Goal: Transaction & Acquisition: Download file/media

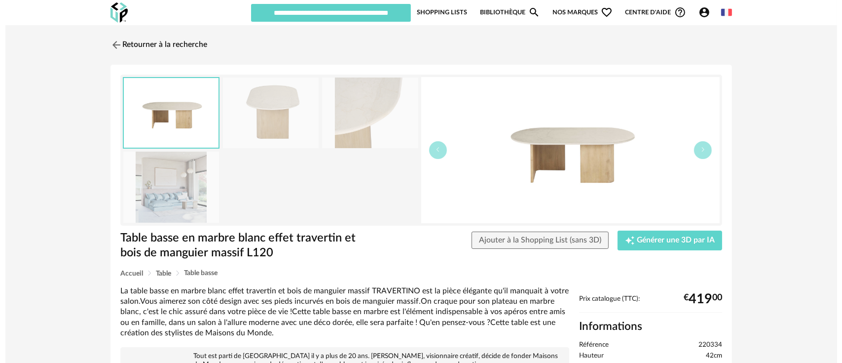
scroll to position [110, 0]
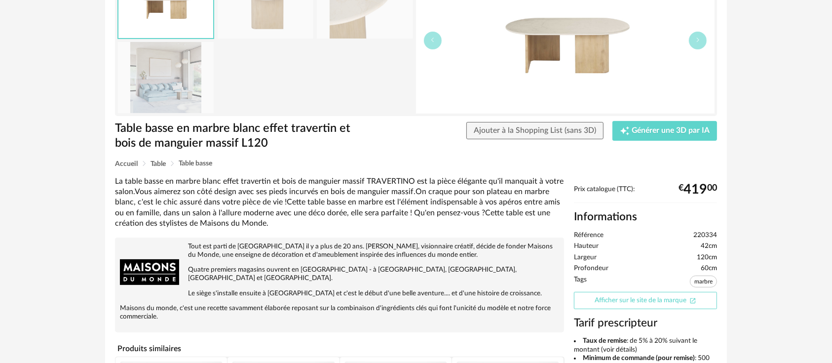
click at [635, 300] on link "Afficher sur le site de la marque Open In New icon" at bounding box center [645, 300] width 143 height 17
click at [545, 49] on img at bounding box center [565, 40] width 299 height 146
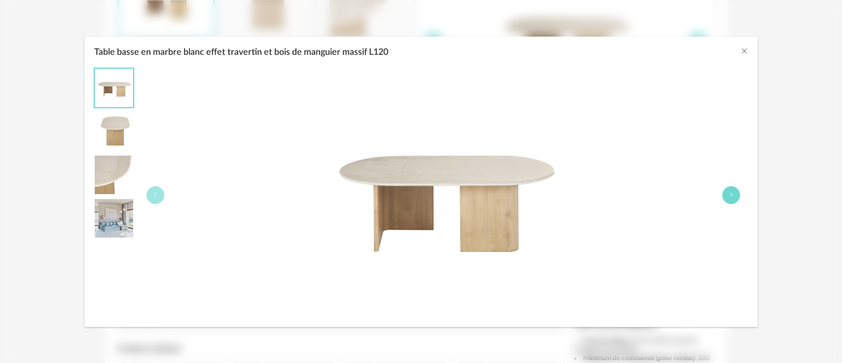
click at [729, 198] on button "Table basse en marbre blanc effet travertin et bois de manguier massif L120" at bounding box center [731, 195] width 18 height 18
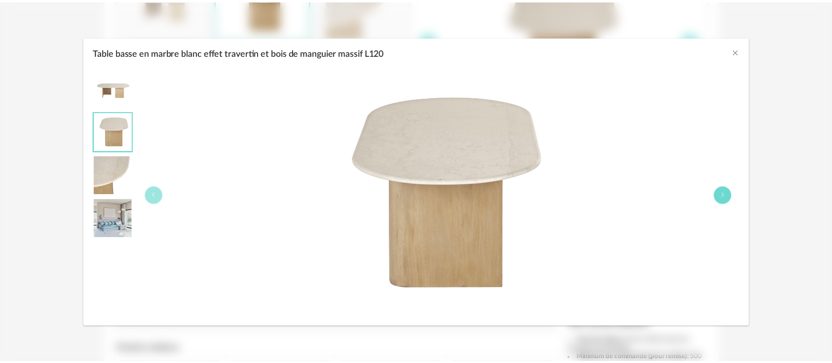
scroll to position [109, 0]
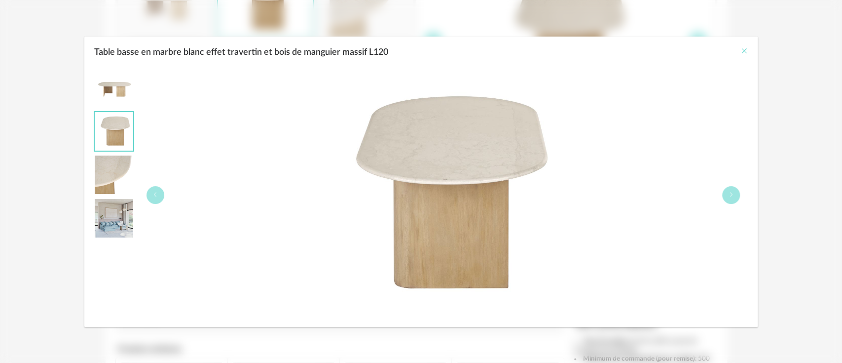
click at [746, 50] on icon "Close" at bounding box center [744, 51] width 8 height 8
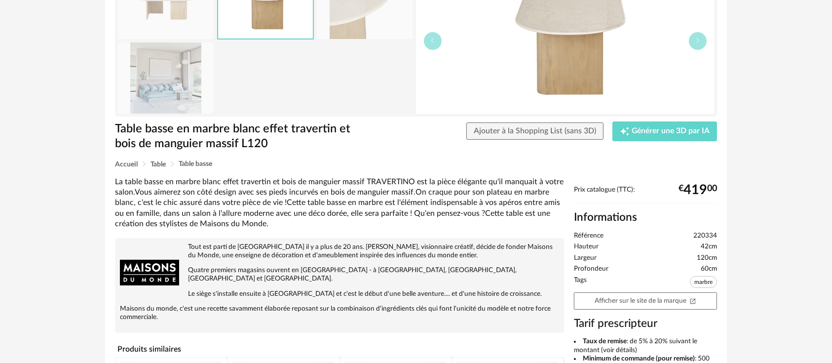
click at [708, 231] on span "220334" at bounding box center [705, 235] width 24 height 9
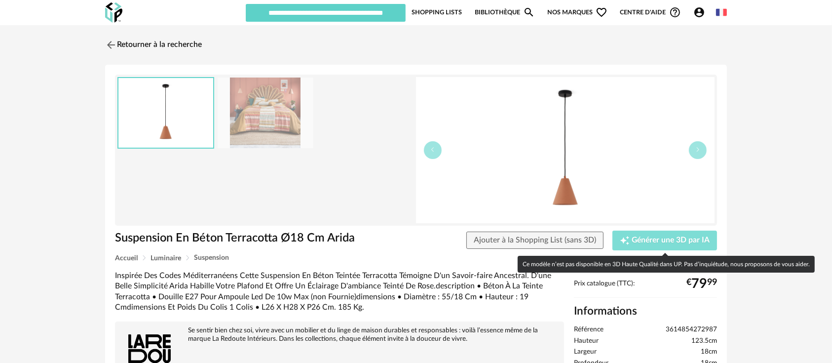
click at [679, 241] on span "Générer une 3D par IA" at bounding box center [671, 240] width 78 height 8
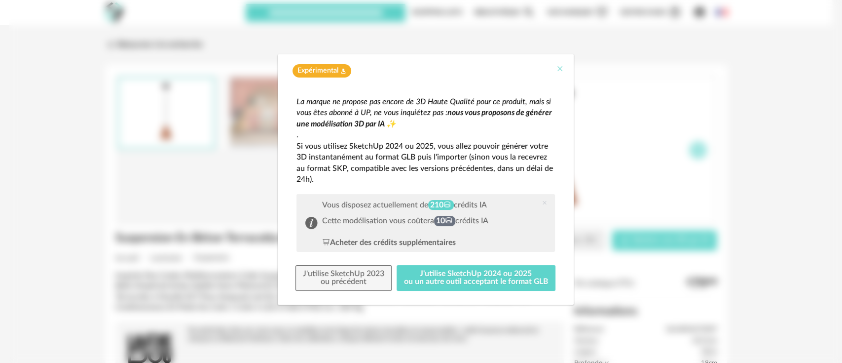
click at [558, 69] on icon "Close" at bounding box center [560, 69] width 8 height 8
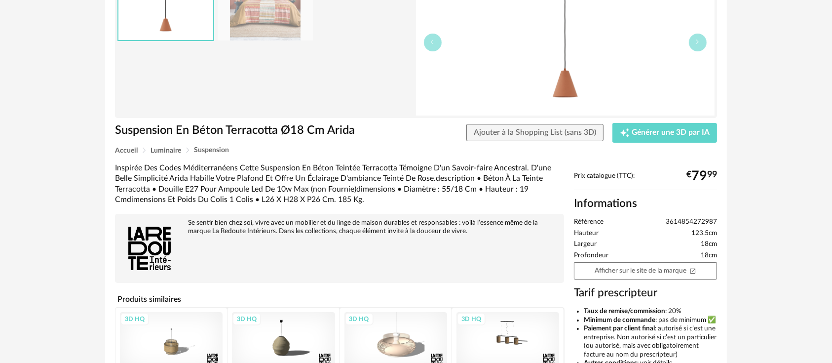
scroll to position [219, 0]
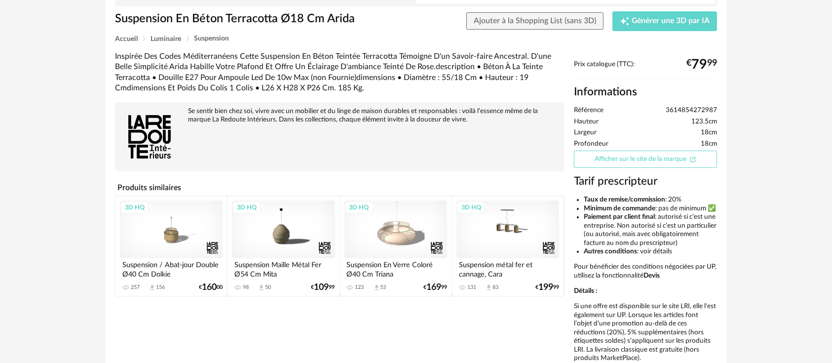
click at [620, 160] on link "Afficher sur le site de la marque Open In New icon" at bounding box center [645, 158] width 143 height 17
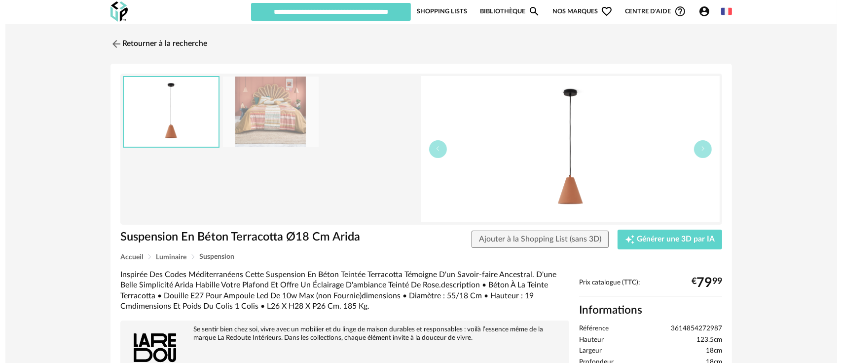
scroll to position [0, 0]
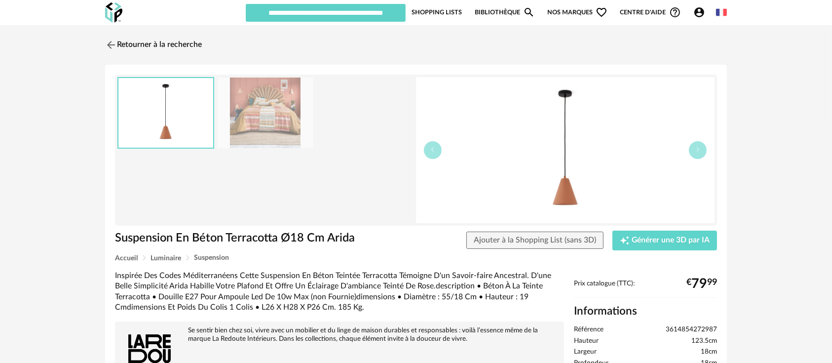
click at [661, 228] on div "Suspension En Béton Terracotta Ø18 Cm Arida Suspension En Béton Terracotta Ø18 …" at bounding box center [416, 332] width 622 height 534
click at [658, 235] on div "Creation icon Générer une 3D par IA" at bounding box center [665, 240] width 90 height 10
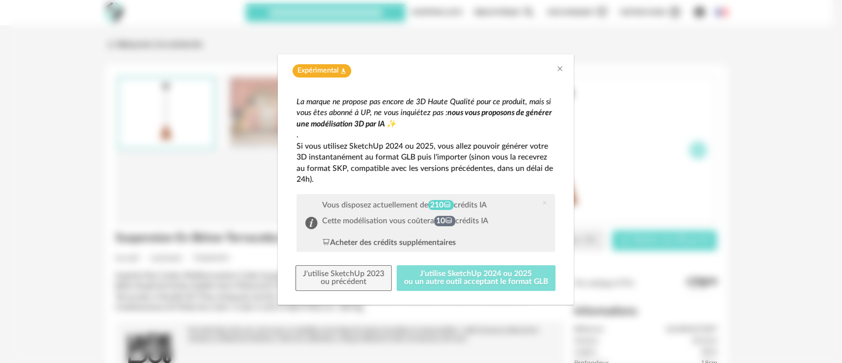
click at [485, 268] on button "J'utilise SketchUp 2024 ou 2025 ou un autre outil acceptant le format GLB" at bounding box center [476, 278] width 159 height 26
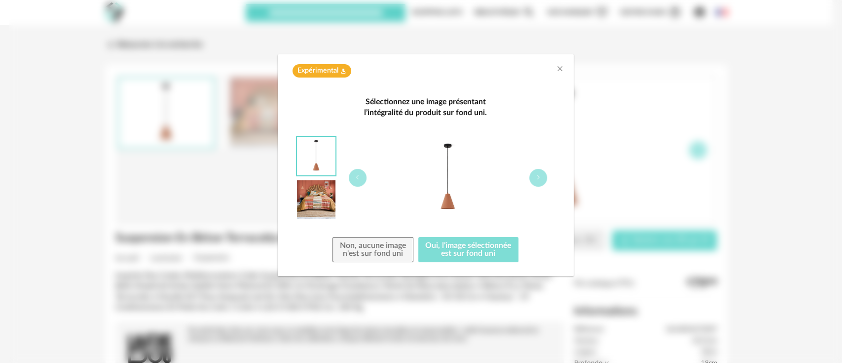
click at [463, 243] on button "Oui, l'image sélectionnée est sur fond uni" at bounding box center [468, 250] width 101 height 26
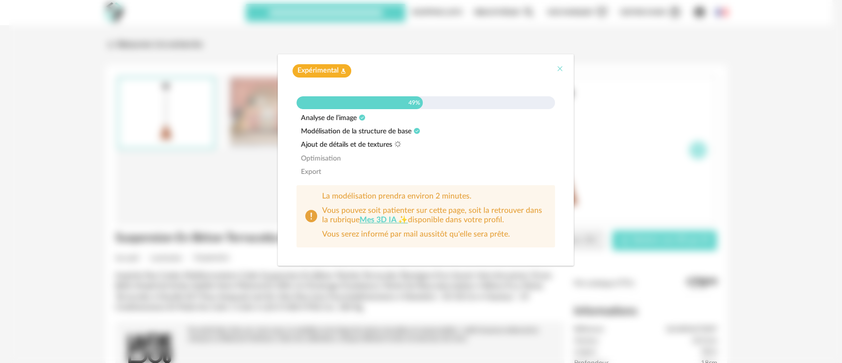
click at [559, 66] on icon "Close" at bounding box center [560, 69] width 8 height 8
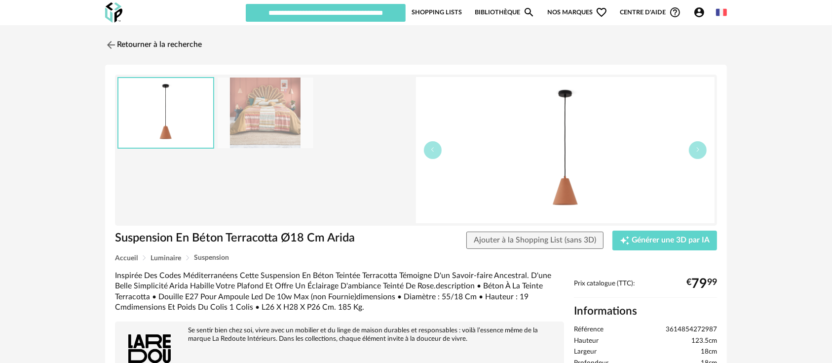
click at [699, 10] on icon "Account Circle icon" at bounding box center [699, 12] width 12 height 12
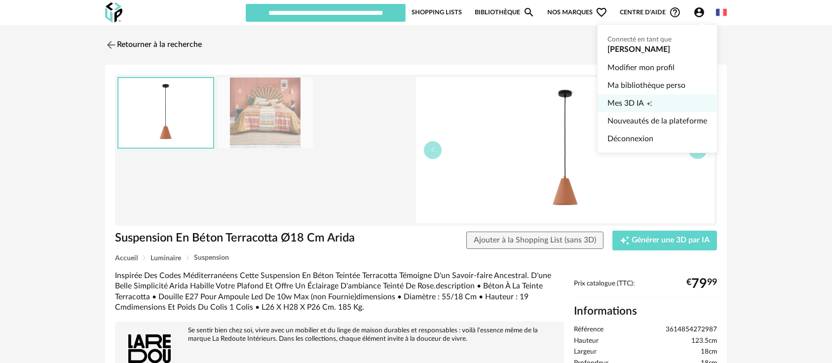
click at [642, 105] on span "Mes 3D IA" at bounding box center [625, 103] width 37 height 18
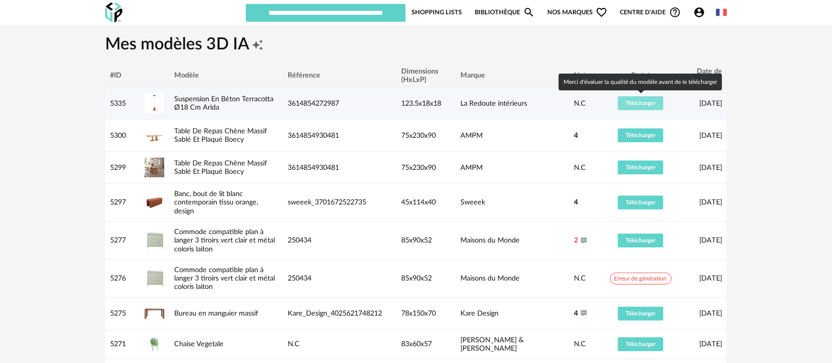
click at [643, 103] on span "Télécharger" at bounding box center [641, 103] width 30 height 6
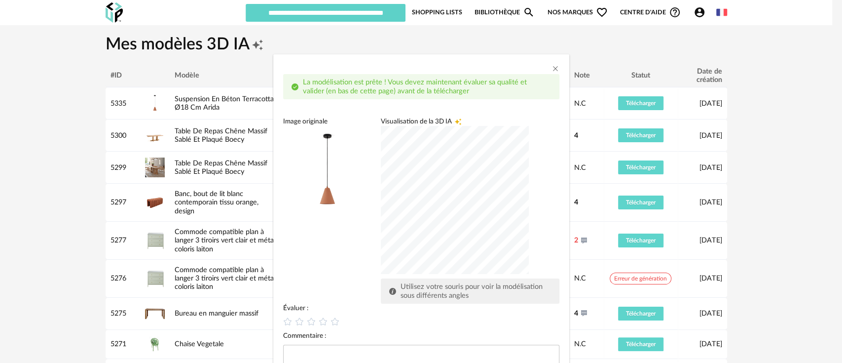
click at [412, 227] on div "dialog" at bounding box center [455, 200] width 148 height 148
click at [318, 321] on icon "dialog" at bounding box center [323, 321] width 10 height 10
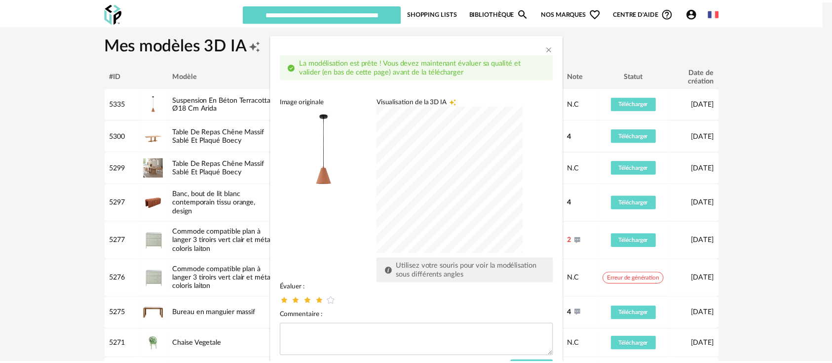
scroll to position [52, 0]
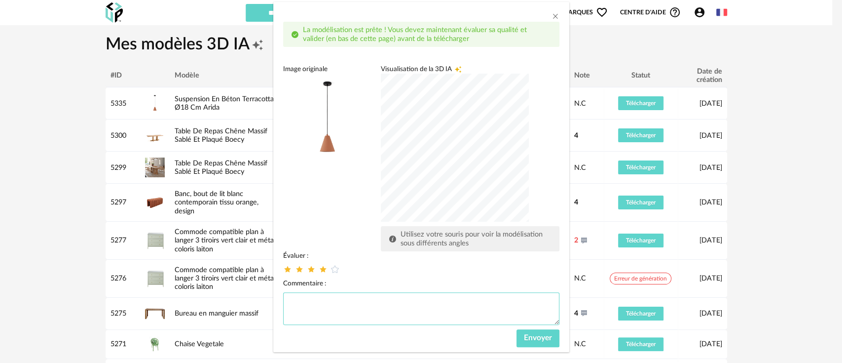
click at [334, 302] on textarea "dialog" at bounding box center [421, 308] width 276 height 33
click at [529, 337] on span "Envoyer" at bounding box center [538, 338] width 28 height 8
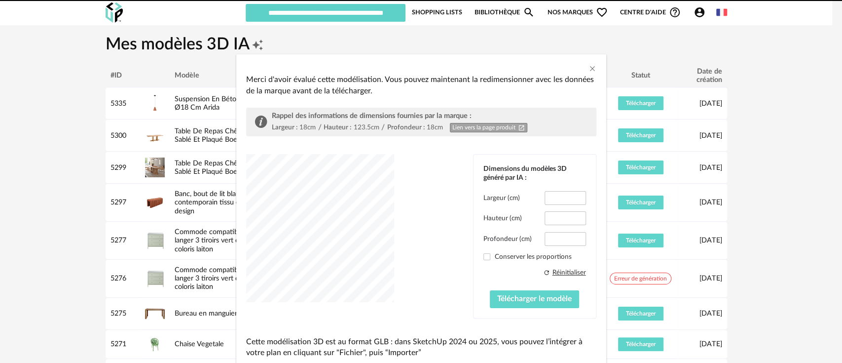
type input "****"
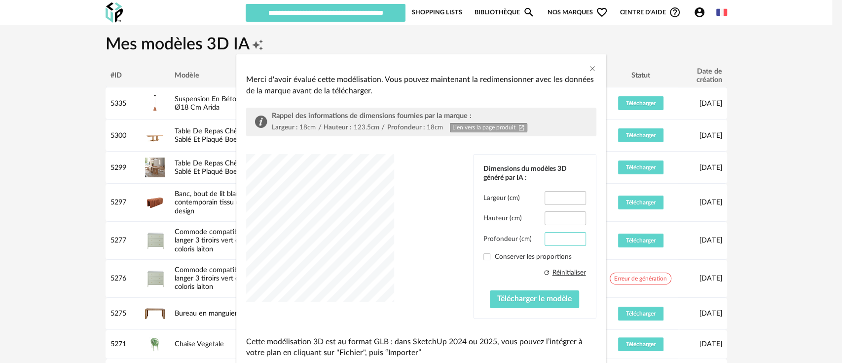
drag, startPoint x: 563, startPoint y: 238, endPoint x: 546, endPoint y: 240, distance: 17.8
click at [546, 240] on input "****" at bounding box center [565, 239] width 41 height 14
type input "**"
drag, startPoint x: 562, startPoint y: 195, endPoint x: 543, endPoint y: 195, distance: 18.7
click at [545, 195] on input "****" at bounding box center [565, 198] width 41 height 14
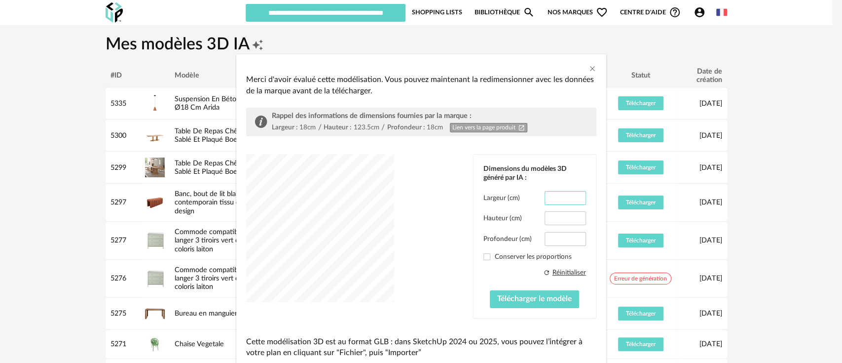
type input "**"
drag, startPoint x: 549, startPoint y: 221, endPoint x: 572, endPoint y: 217, distance: 24.1
click at [572, 217] on input "*****" at bounding box center [565, 218] width 41 height 14
type input "***"
click at [520, 301] on span "Télécharger le modèle" at bounding box center [534, 299] width 75 height 8
